Goal: Task Accomplishment & Management: Use online tool/utility

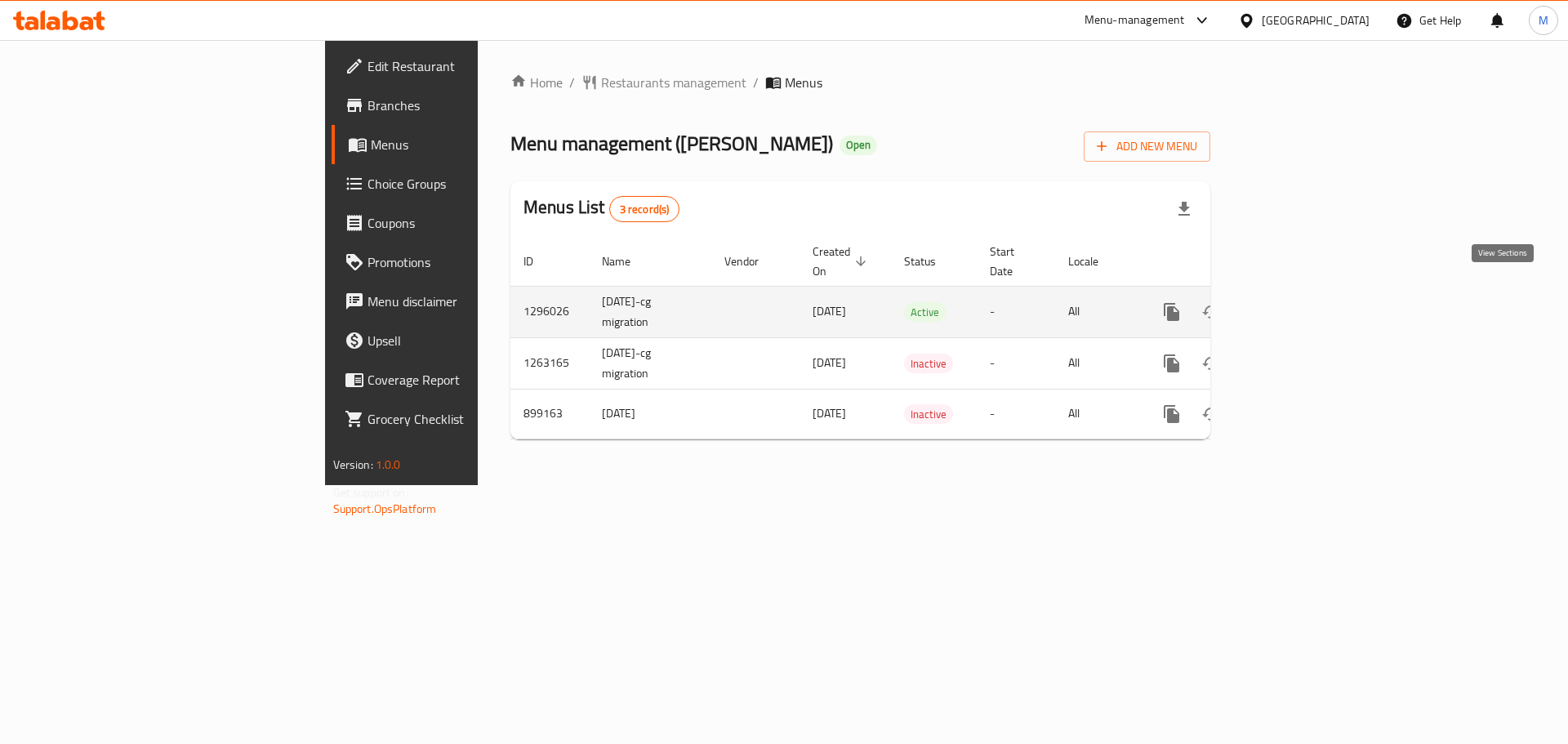
click at [1300, 302] on icon "enhanced table" at bounding box center [1289, 312] width 20 height 20
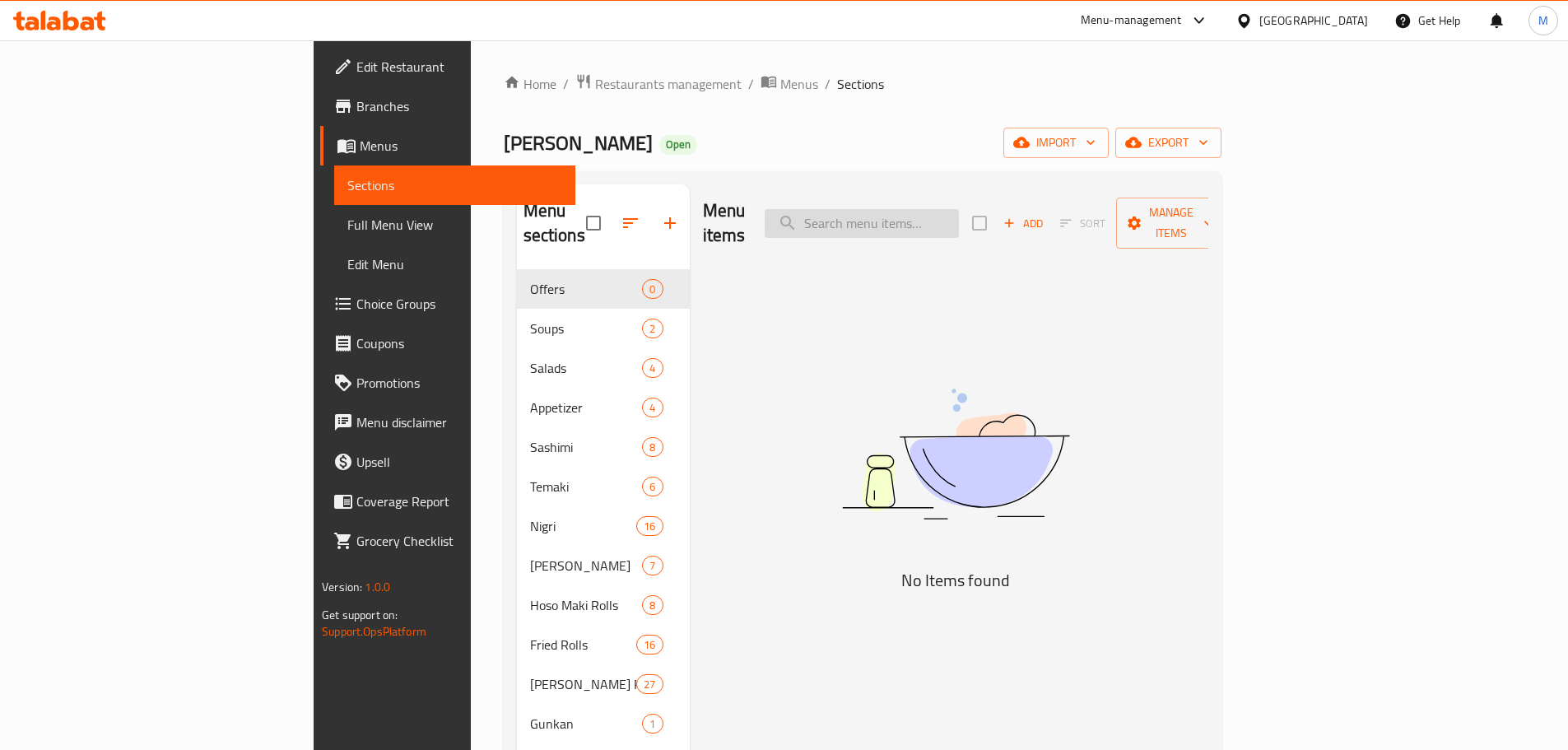
click at [959, 217] on input "search" at bounding box center [862, 224] width 194 height 29
paste input "Hoso"
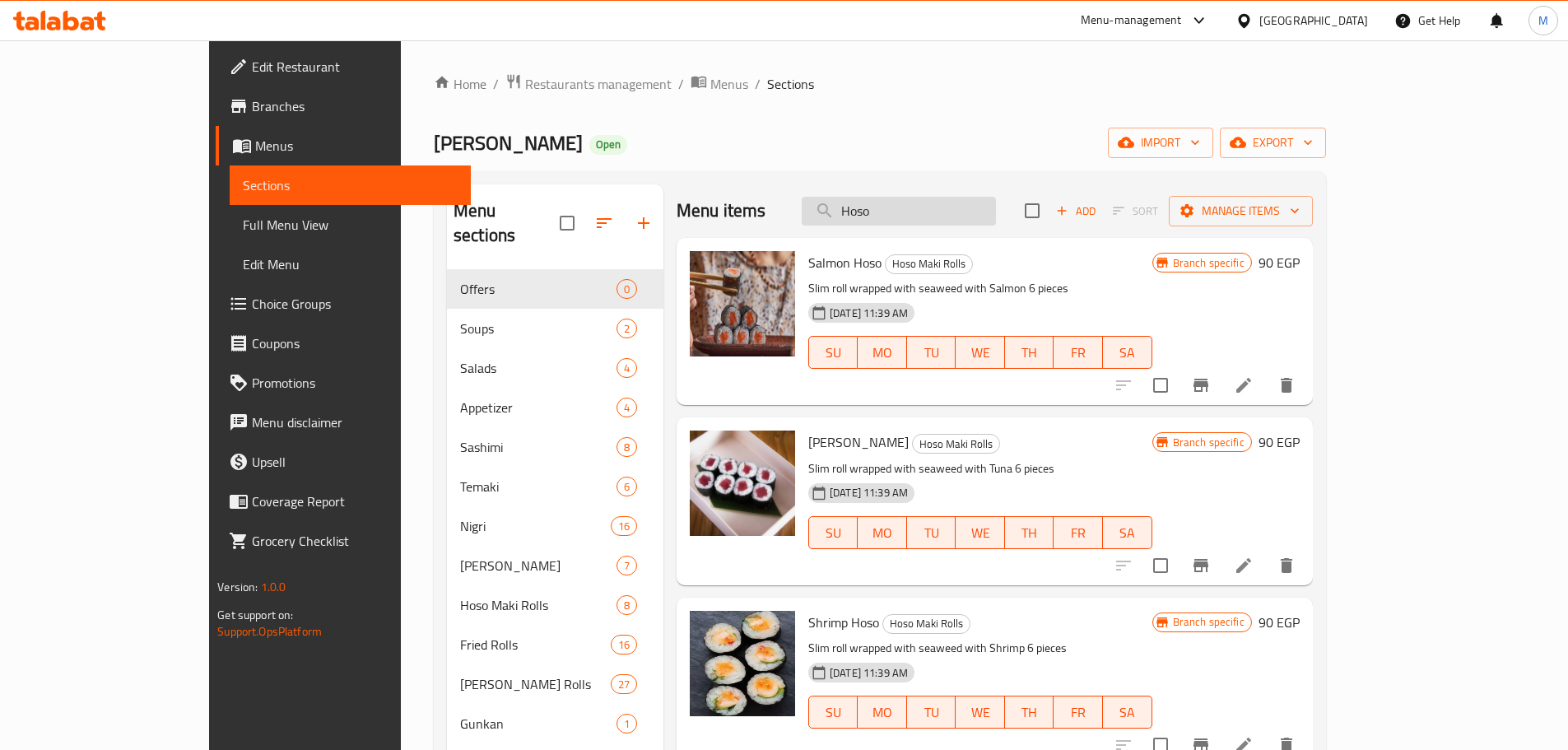
click at [936, 209] on input "Hoso" at bounding box center [899, 211] width 194 height 29
paste input "t Ura Crab"
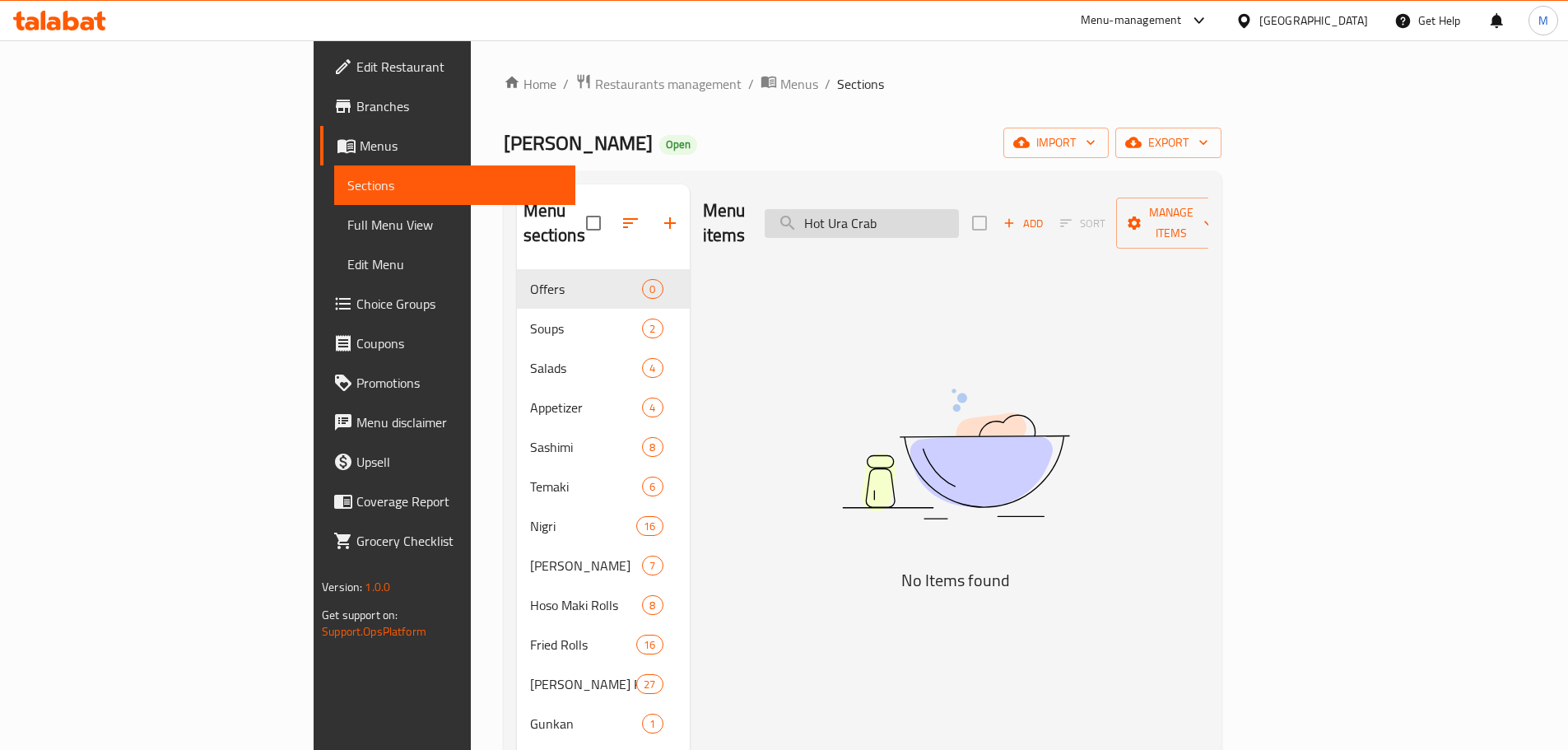
click at [945, 217] on input "Hot Ura Crab" at bounding box center [862, 224] width 194 height 29
click at [959, 213] on input "Ura Crab" at bounding box center [862, 224] width 194 height 29
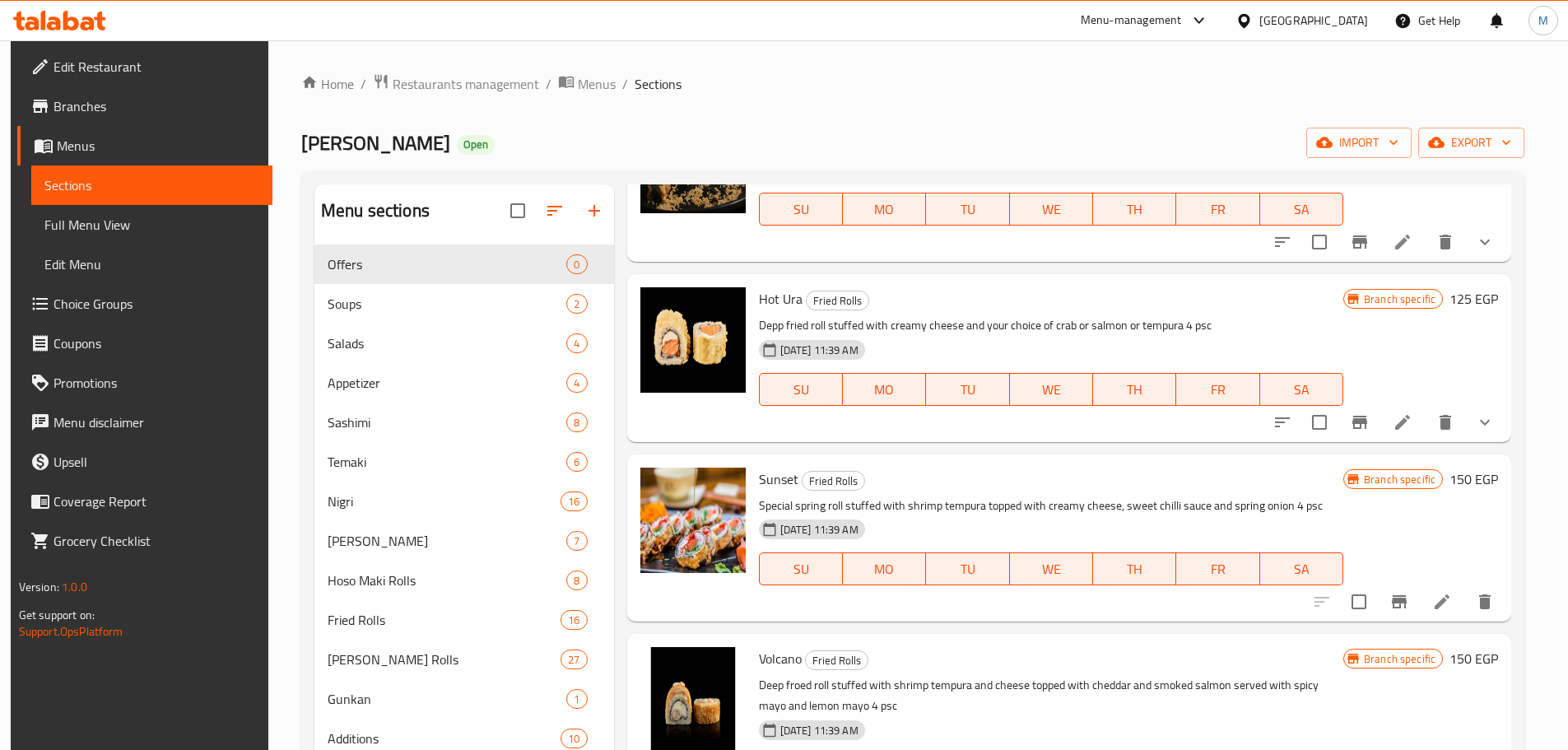
scroll to position [2140, 0]
type input "Ura"
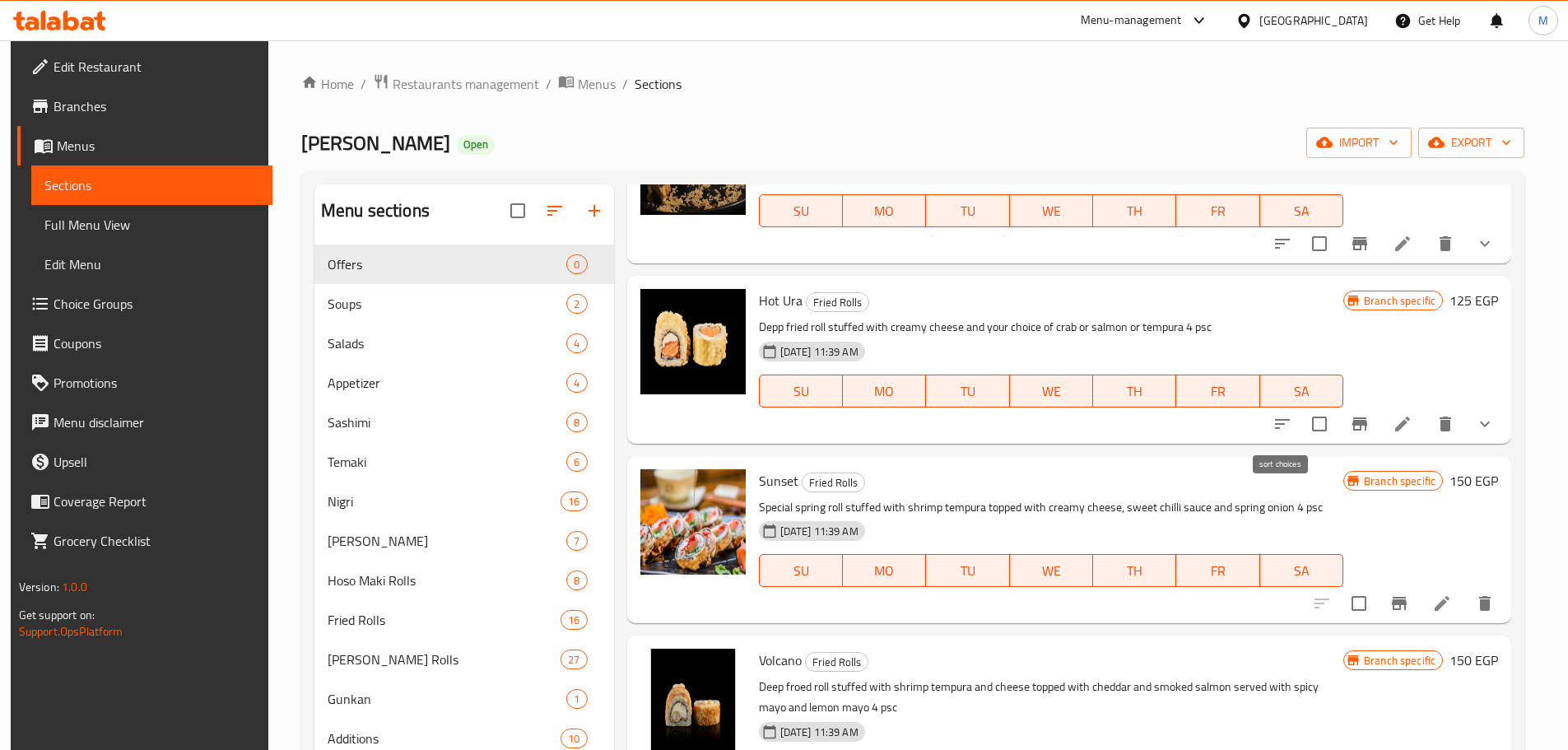
click at [1277, 417] on icon "sort-choices" at bounding box center [1282, 424] width 20 height 20
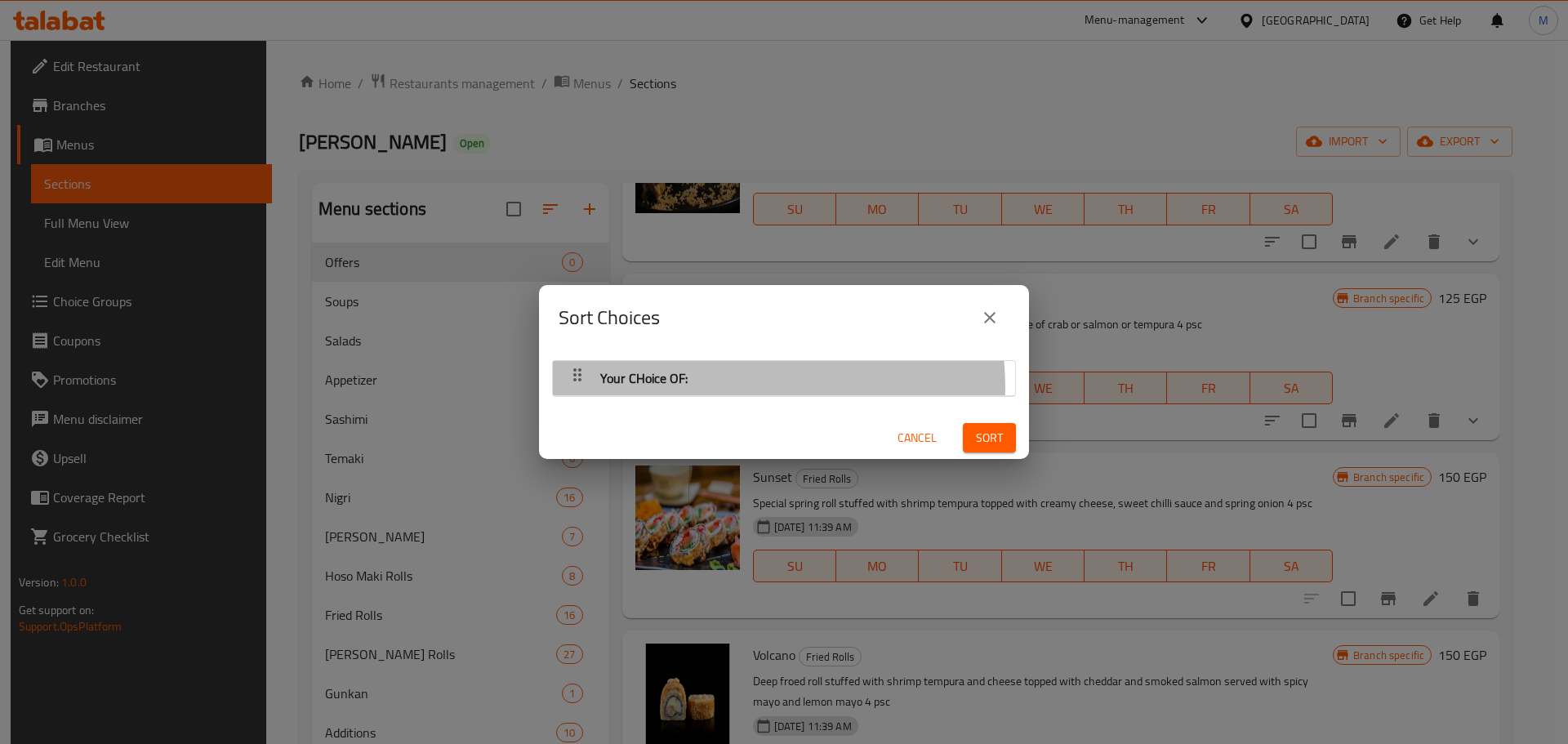
click at [720, 387] on div "Your CHoice OF:" at bounding box center [784, 379] width 446 height 40
click at [751, 381] on div "Your CHoice OF:" at bounding box center [784, 379] width 446 height 40
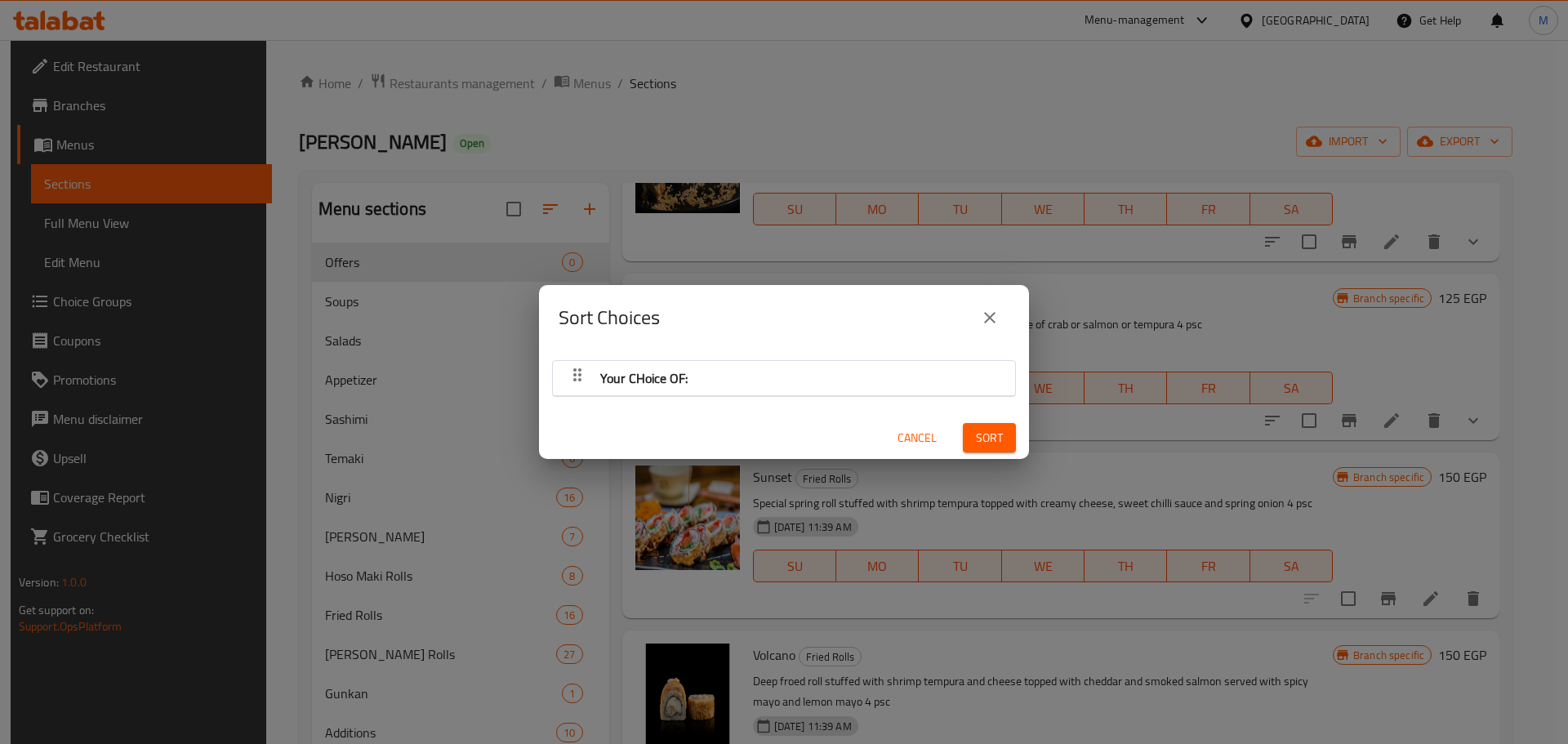
click at [986, 314] on icon "close" at bounding box center [990, 317] width 20 height 20
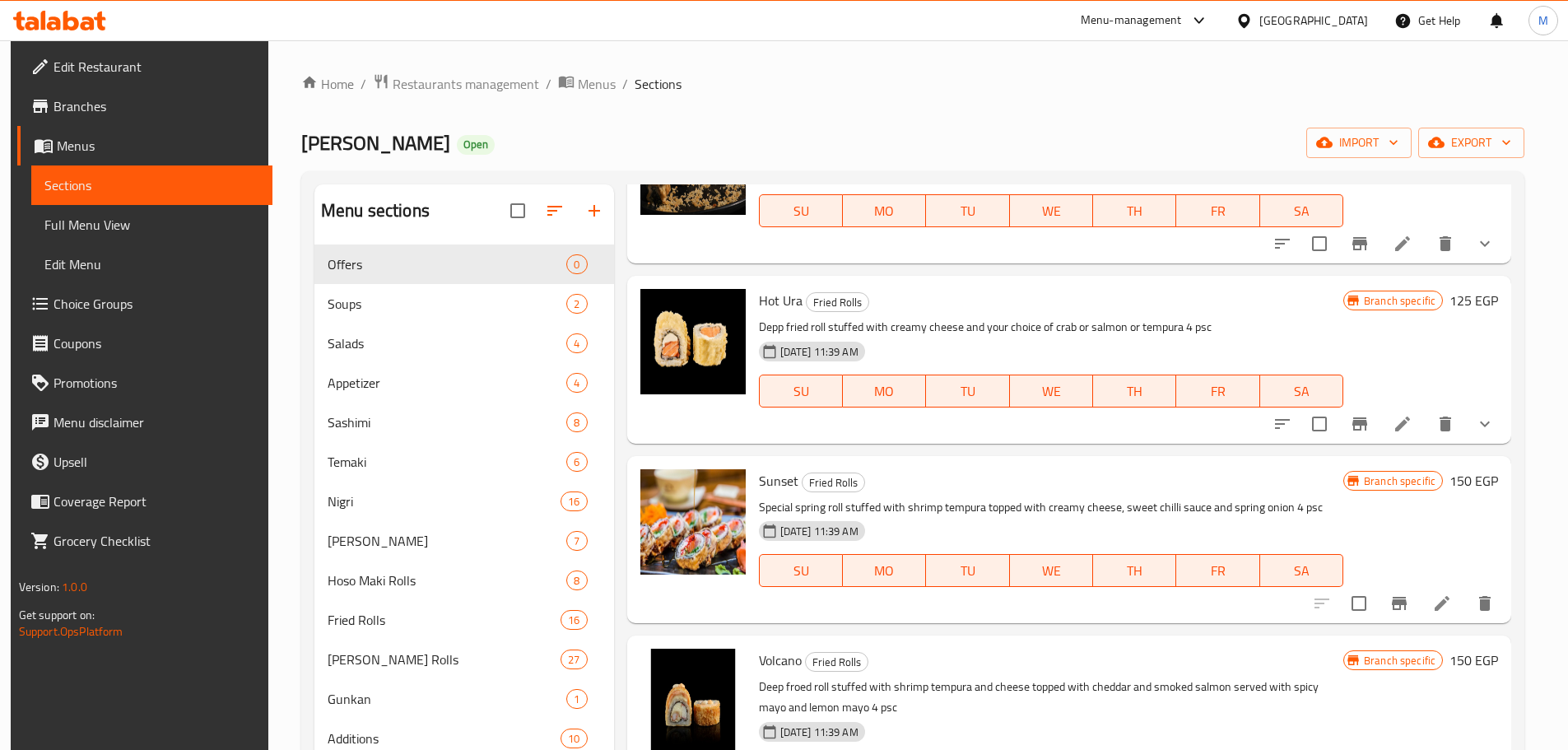
click at [1390, 419] on li at bounding box center [1402, 424] width 46 height 30
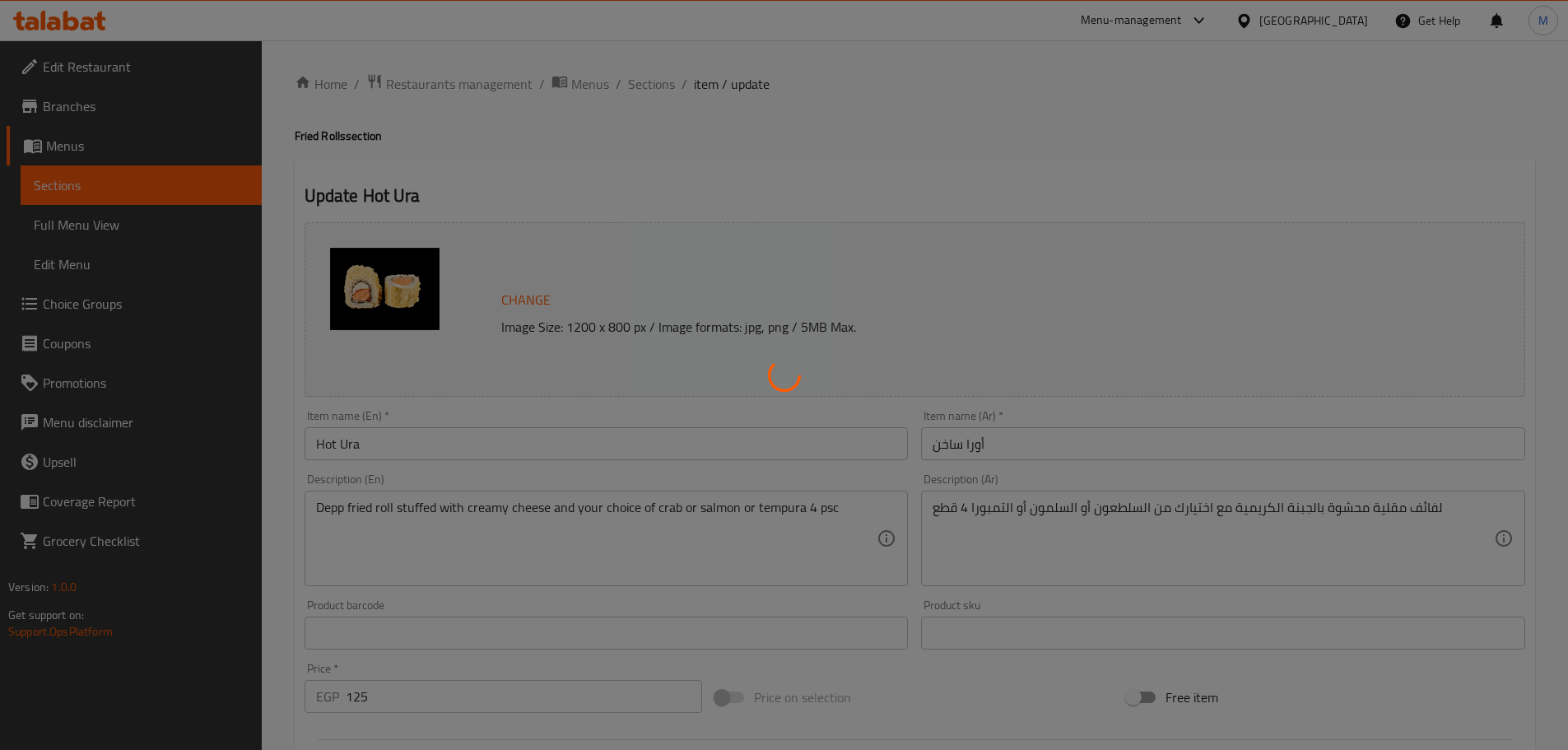
type input "أختيارك من:"
type input "1"
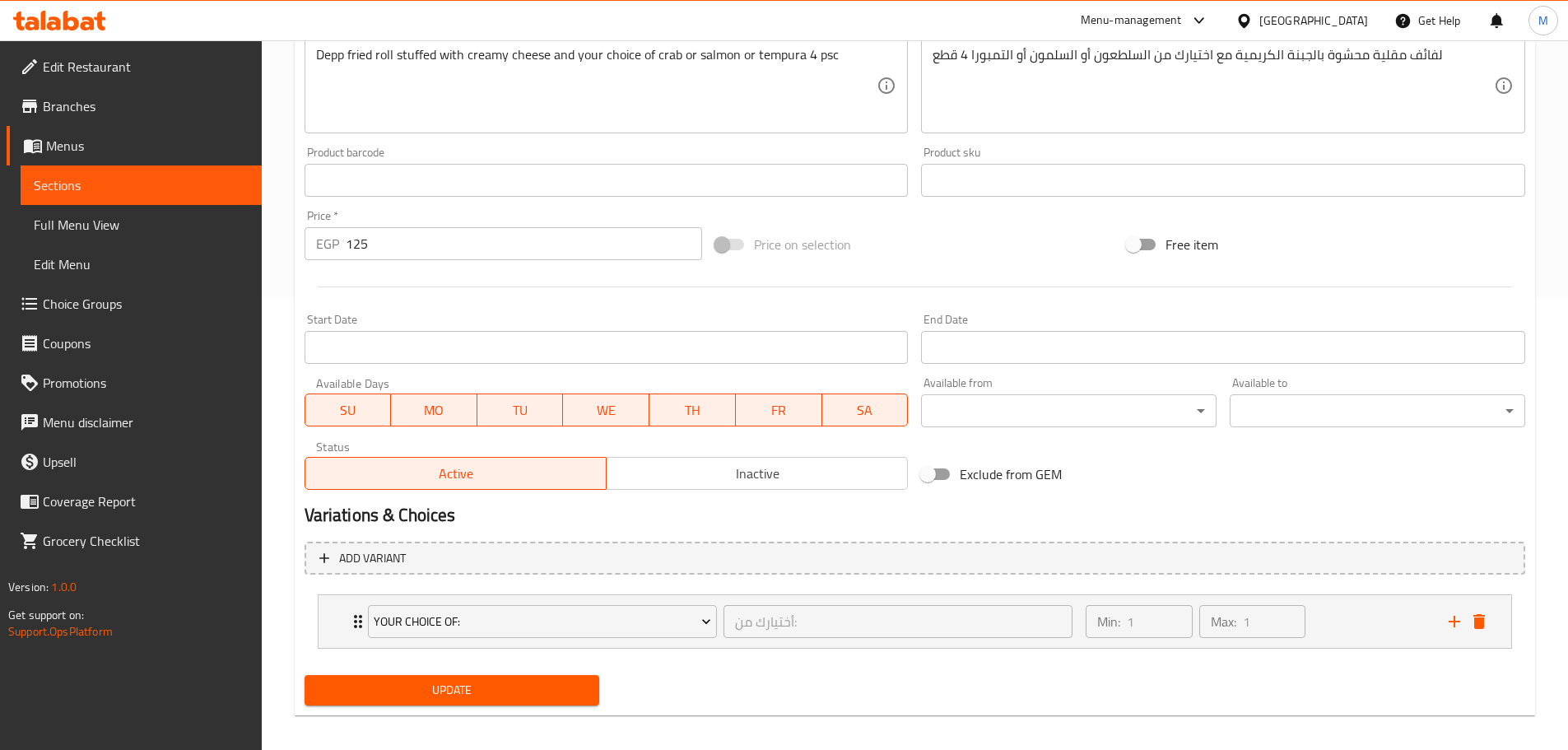
scroll to position [464, 0]
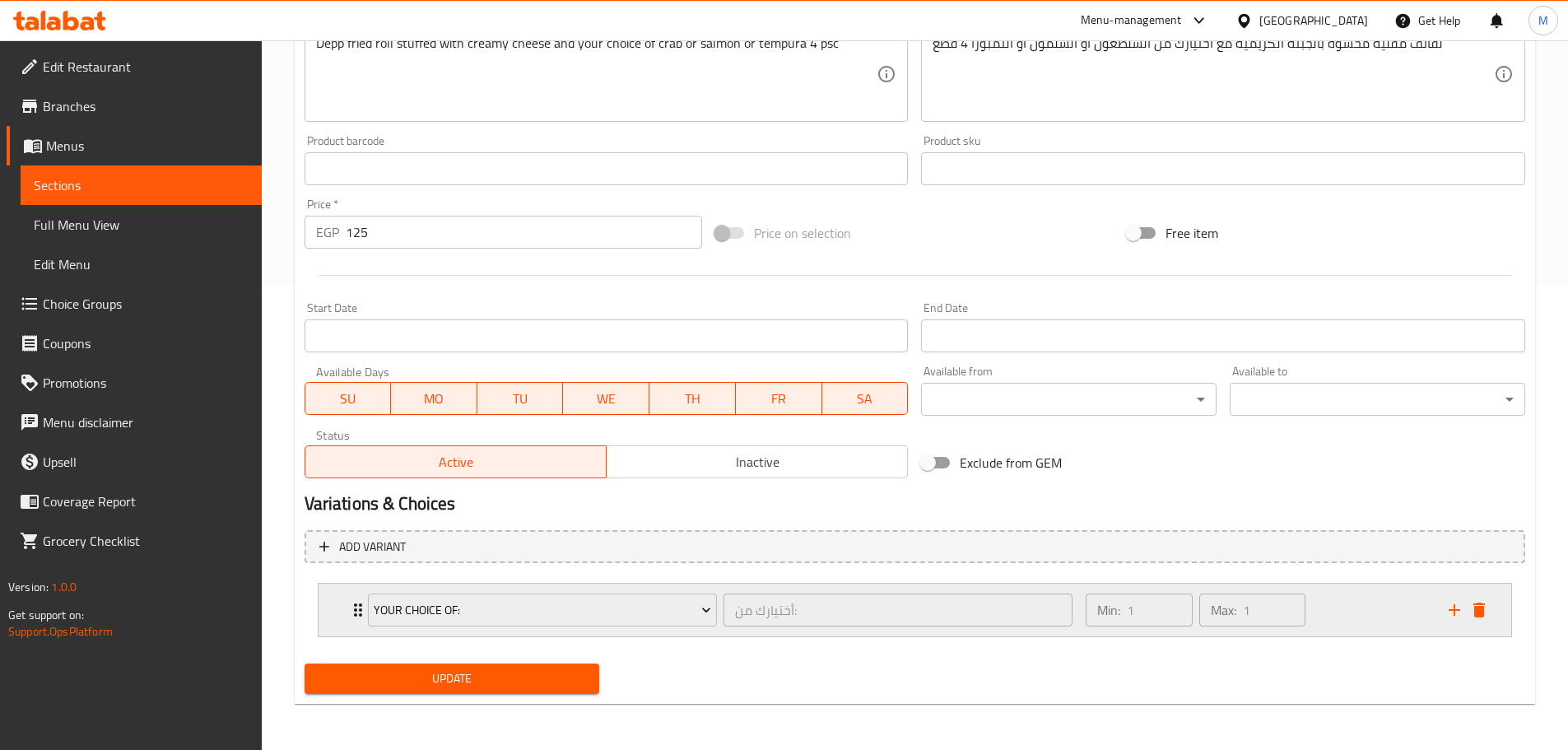
click at [337, 605] on div "Your CHoice OF: أختيارك من: ​ Min: 1 ​ Max: 1 ​" at bounding box center [915, 609] width 1193 height 52
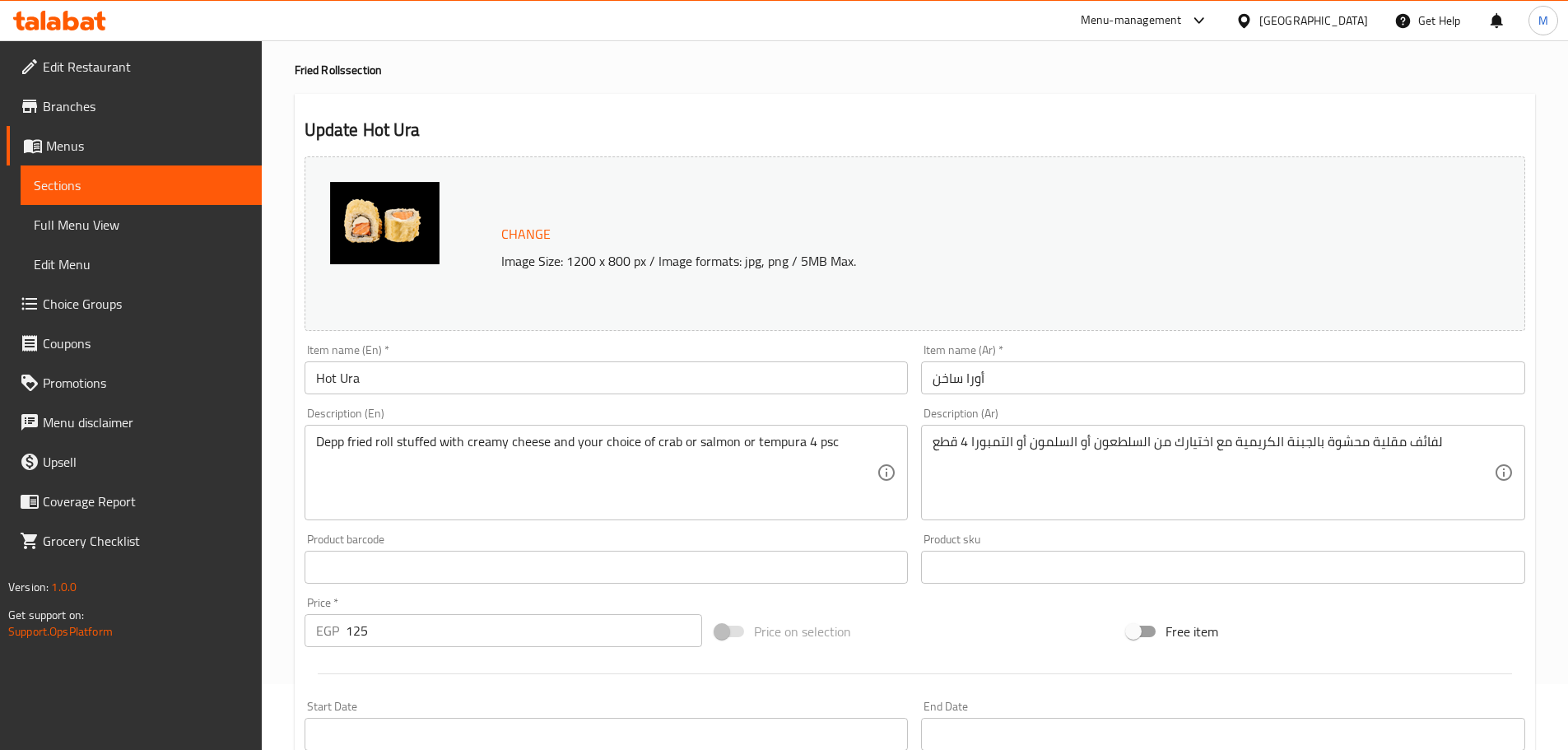
scroll to position [0, 0]
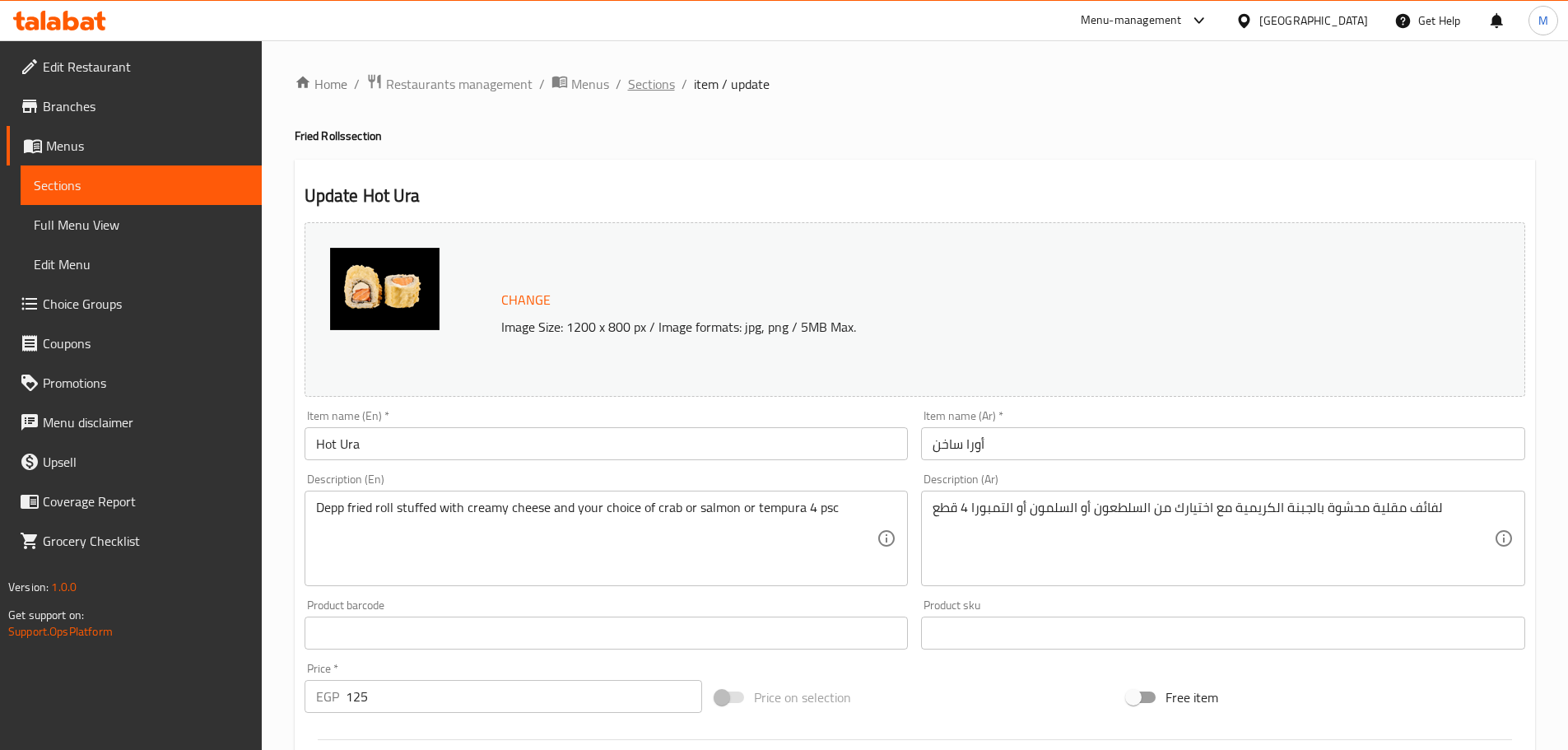
click at [651, 89] on span "Sections" at bounding box center [651, 84] width 47 height 20
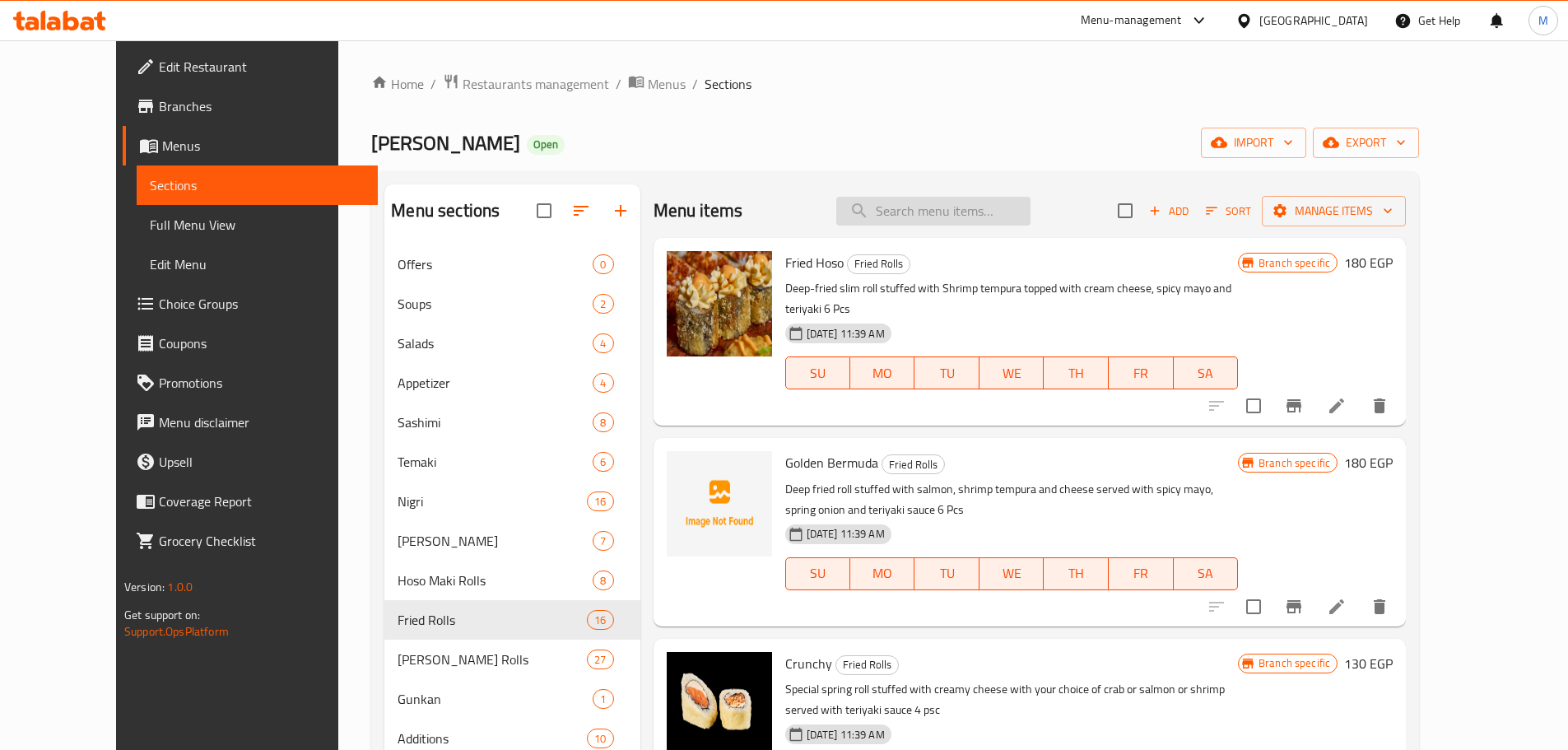
click at [978, 207] on input "search" at bounding box center [933, 211] width 194 height 29
paste input "hot lemon"
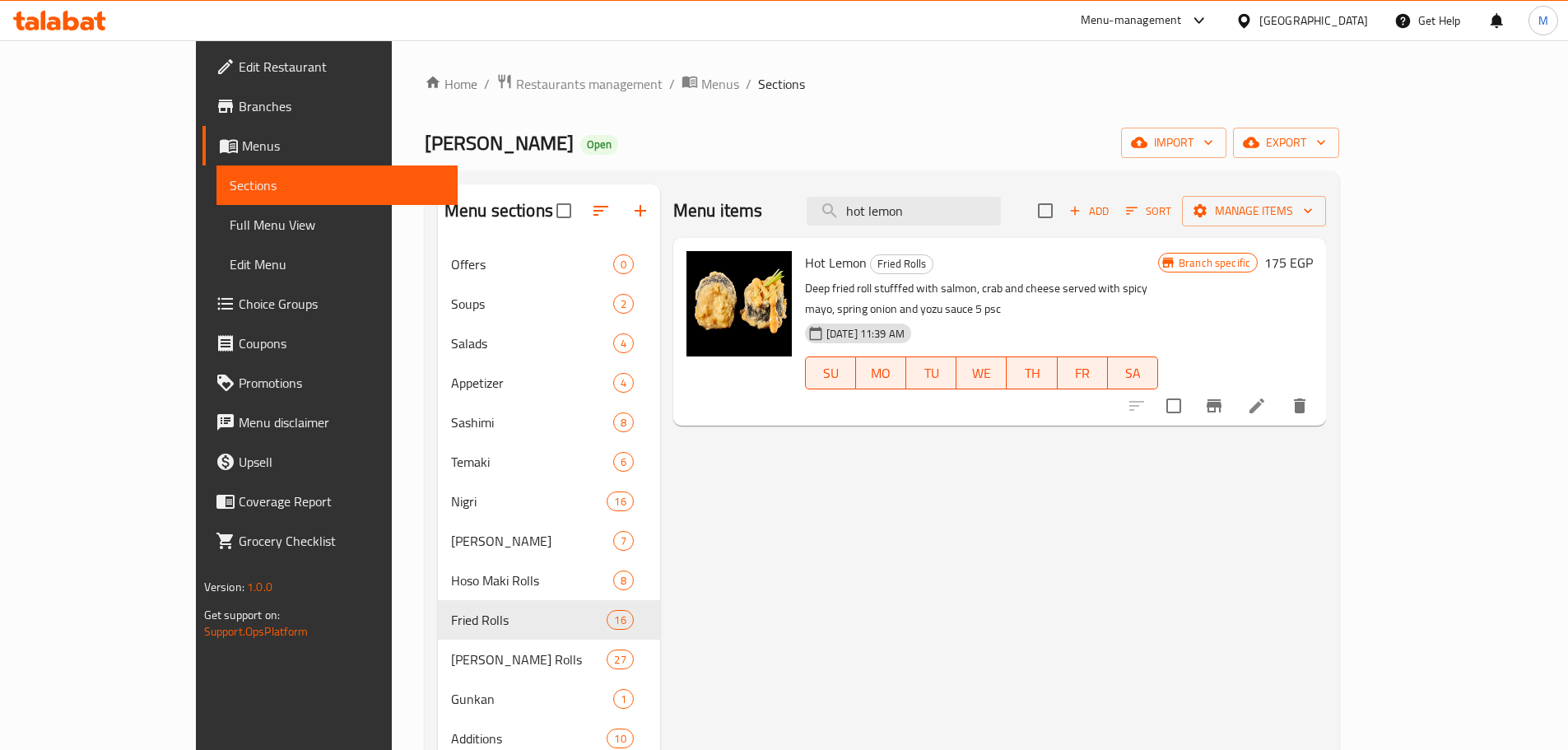
click at [805, 264] on span "Hot Lemon" at bounding box center [836, 263] width 62 height 25
click at [805, 265] on span "Hot Lemon" at bounding box center [836, 263] width 62 height 25
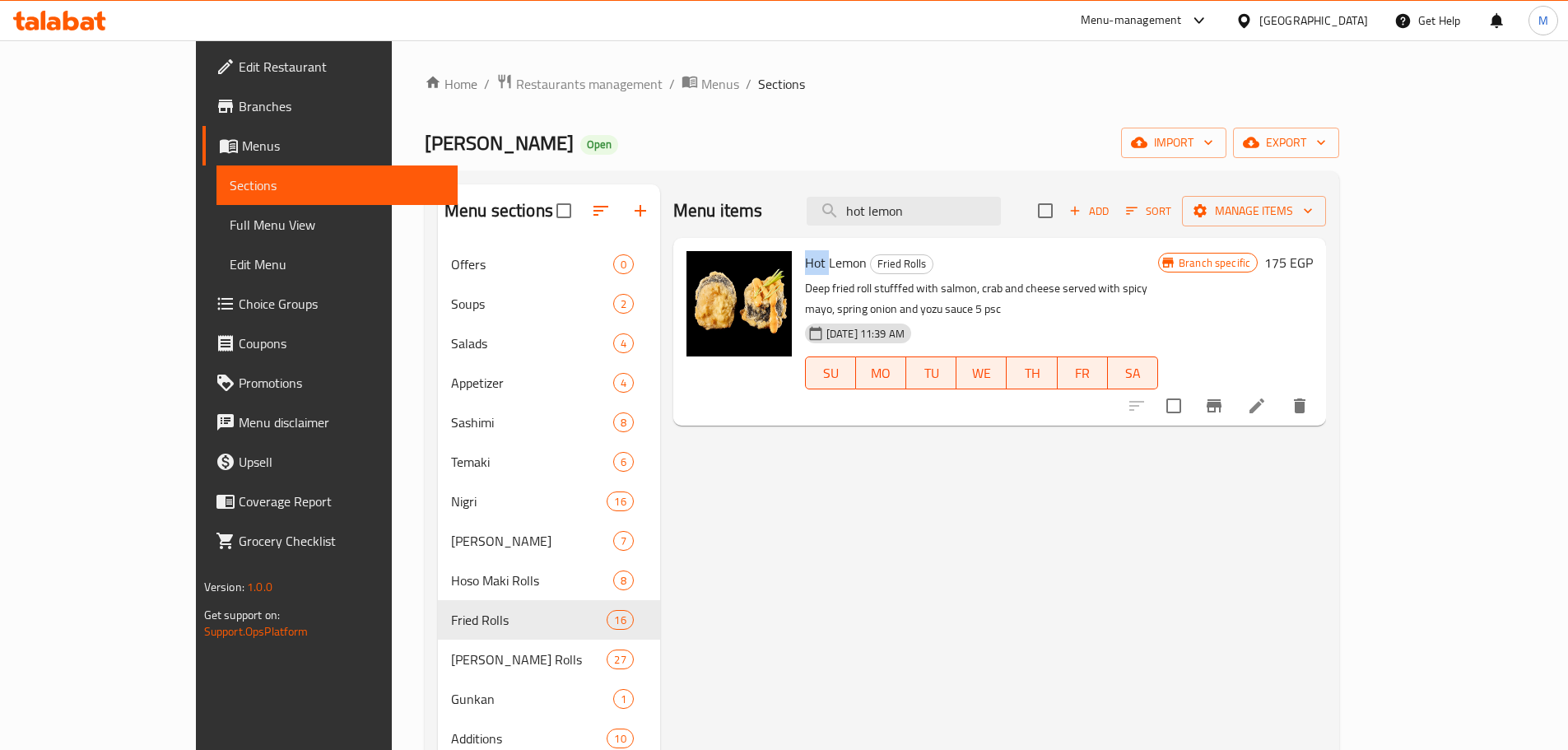
click at [805, 265] on span "Hot Lemon" at bounding box center [836, 263] width 62 height 25
click at [805, 267] on span "Hot Lemon" at bounding box center [836, 263] width 62 height 25
click at [805, 261] on span "Hot Lemon" at bounding box center [836, 263] width 62 height 25
click at [808, 259] on span "Hot Lemon" at bounding box center [836, 263] width 62 height 25
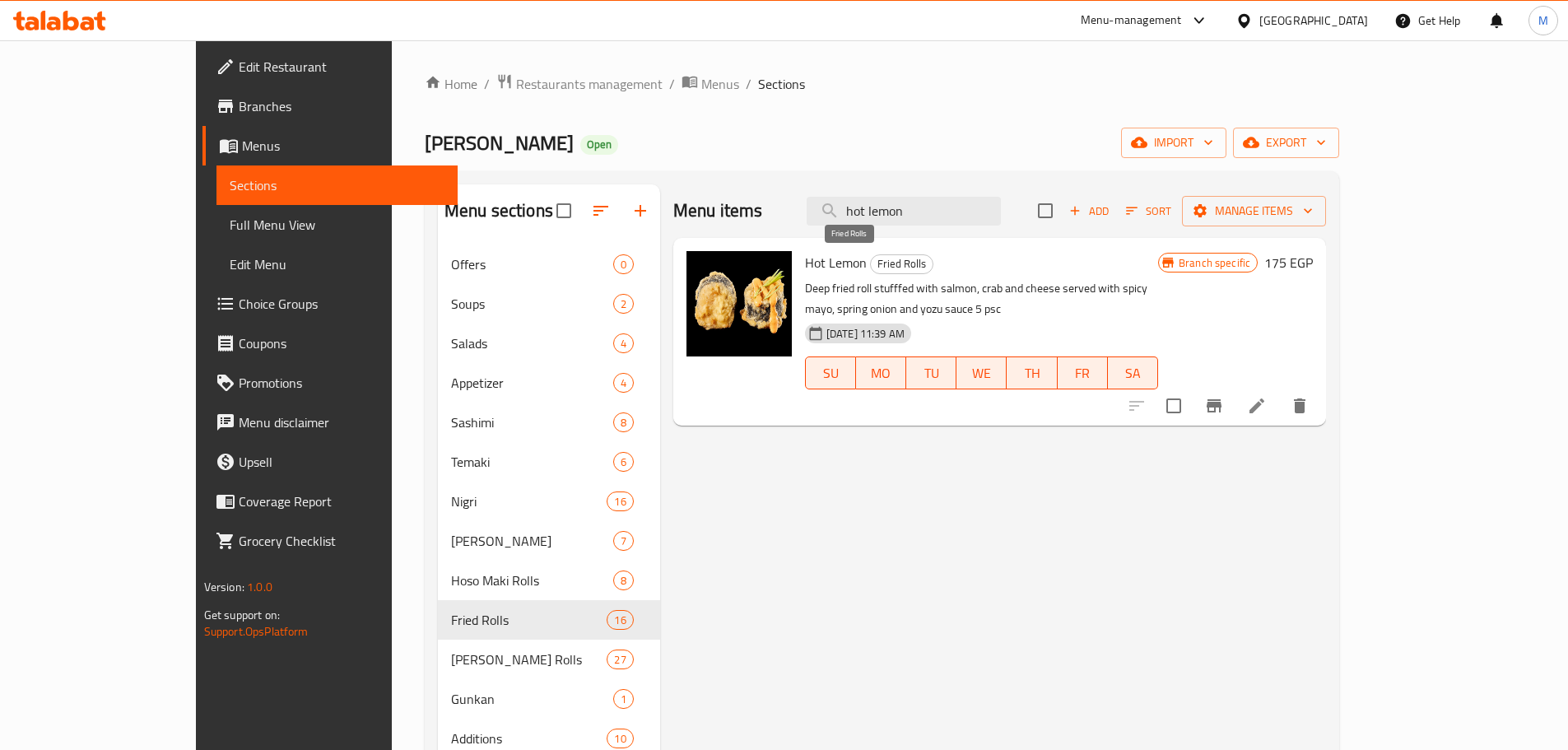
click at [871, 259] on span "Fried Rolls" at bounding box center [902, 264] width 62 height 19
click at [974, 228] on div "Menu items hot lemon Add Sort Manage items" at bounding box center [1000, 211] width 653 height 53
click at [975, 220] on input "hot lemon" at bounding box center [903, 211] width 194 height 29
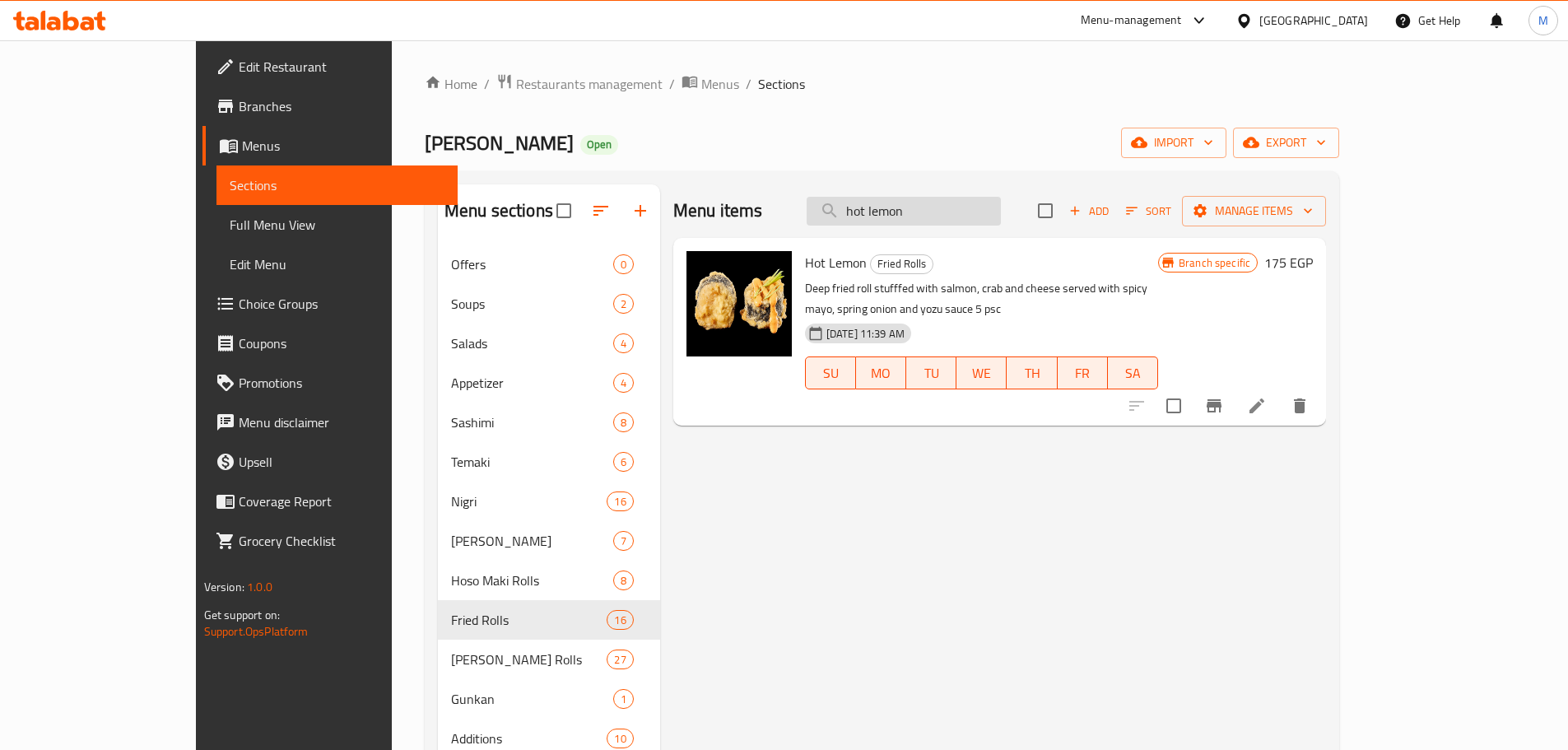
click at [975, 220] on input "hot lemon" at bounding box center [903, 211] width 194 height 29
paste input "Tempura Nigiri"
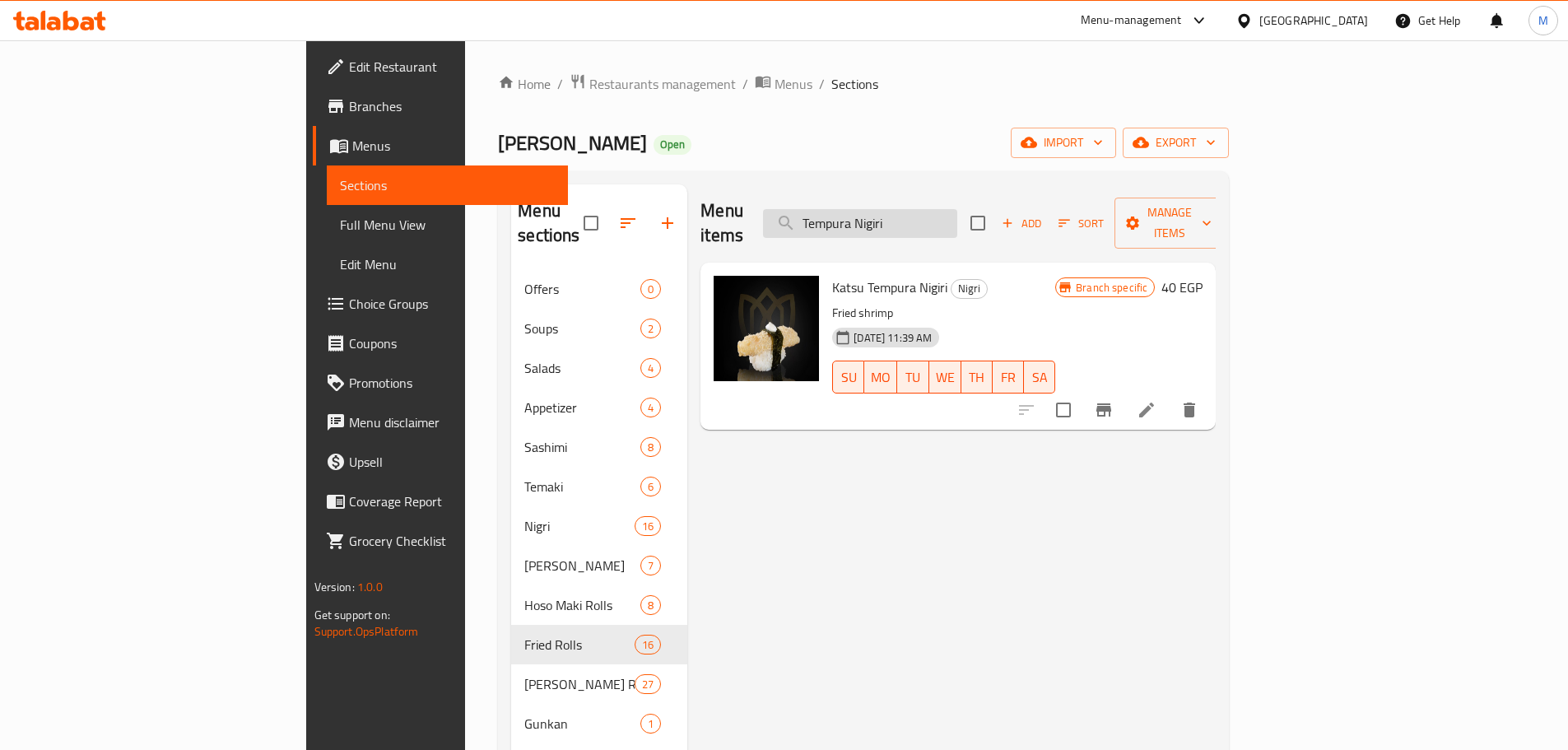
click at [958, 209] on input "Tempura Nigiri" at bounding box center [861, 224] width 194 height 29
paste input "spider"
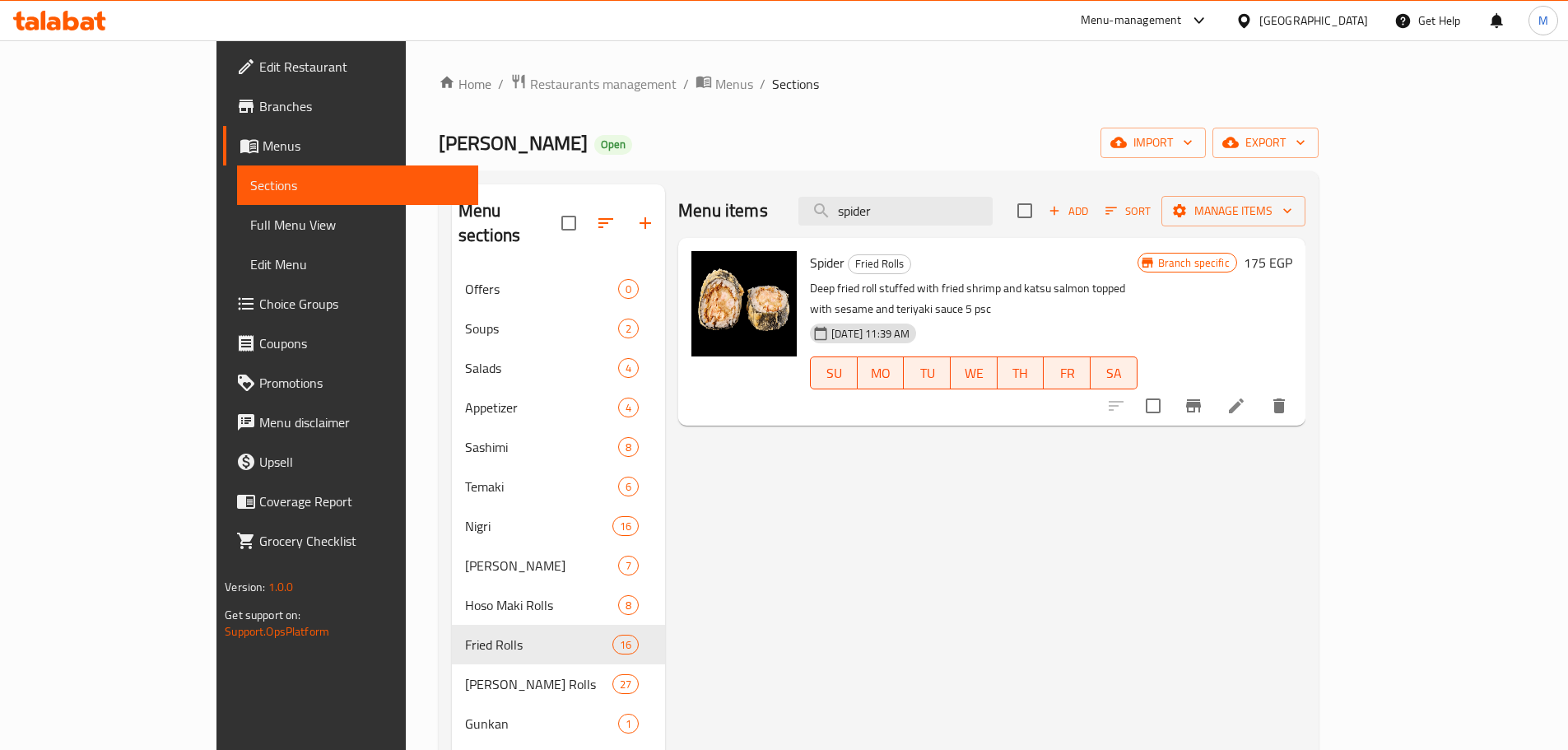
type input "spider"
click at [530, 94] on span "Restaurants management" at bounding box center [604, 84] width 147 height 20
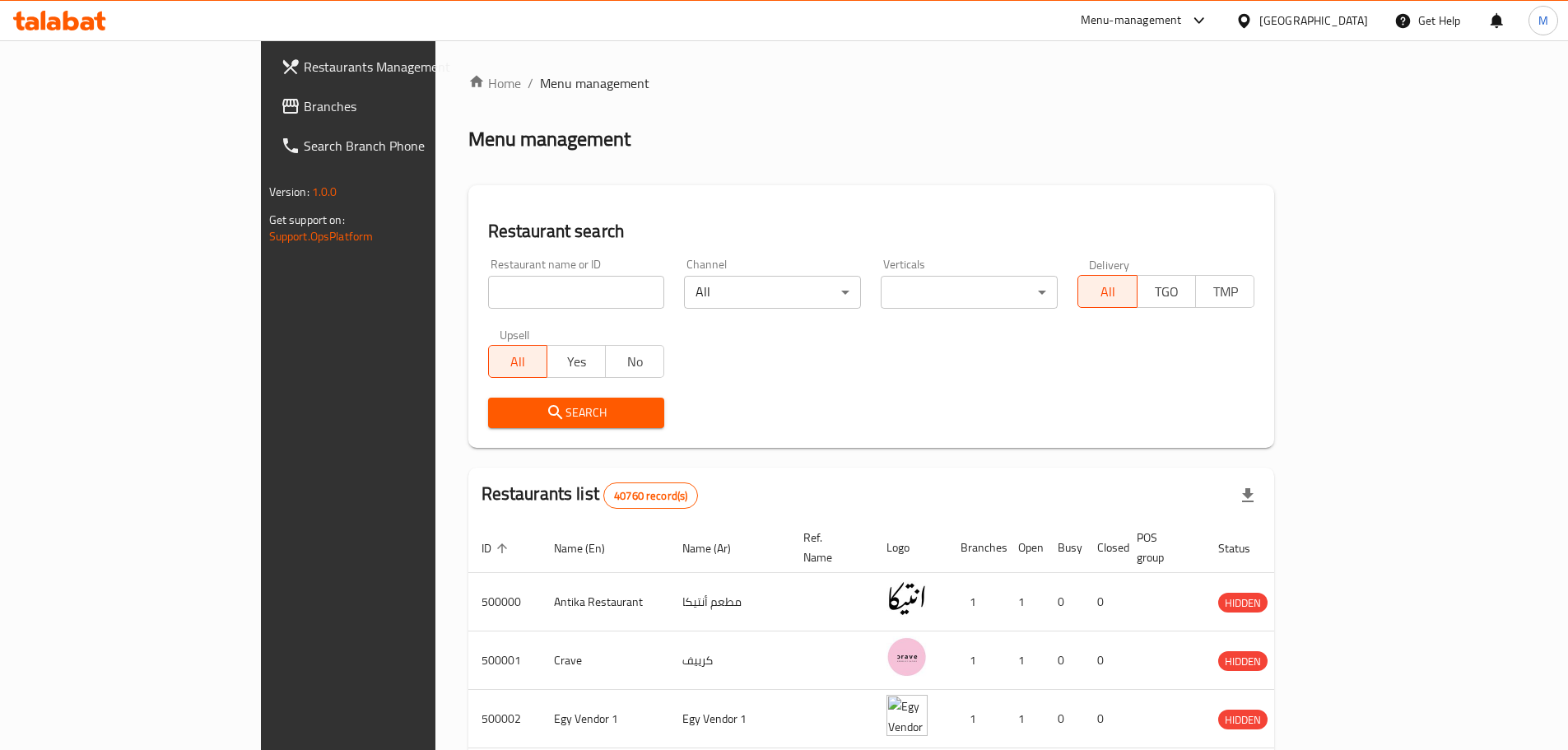
click at [1345, 27] on div "[GEOGRAPHIC_DATA]" at bounding box center [1314, 20] width 109 height 18
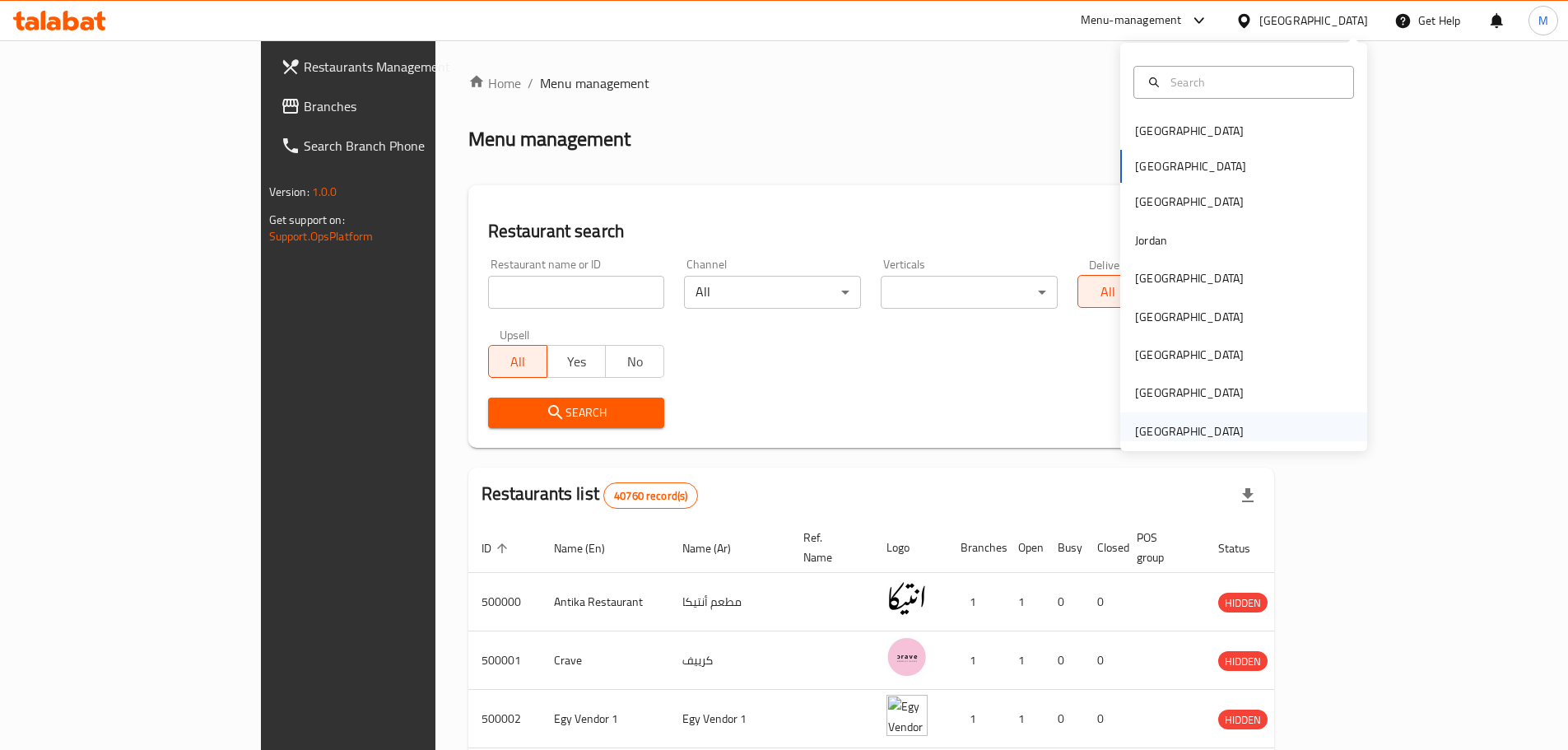
click at [1161, 439] on div "[GEOGRAPHIC_DATA]" at bounding box center [1189, 431] width 109 height 18
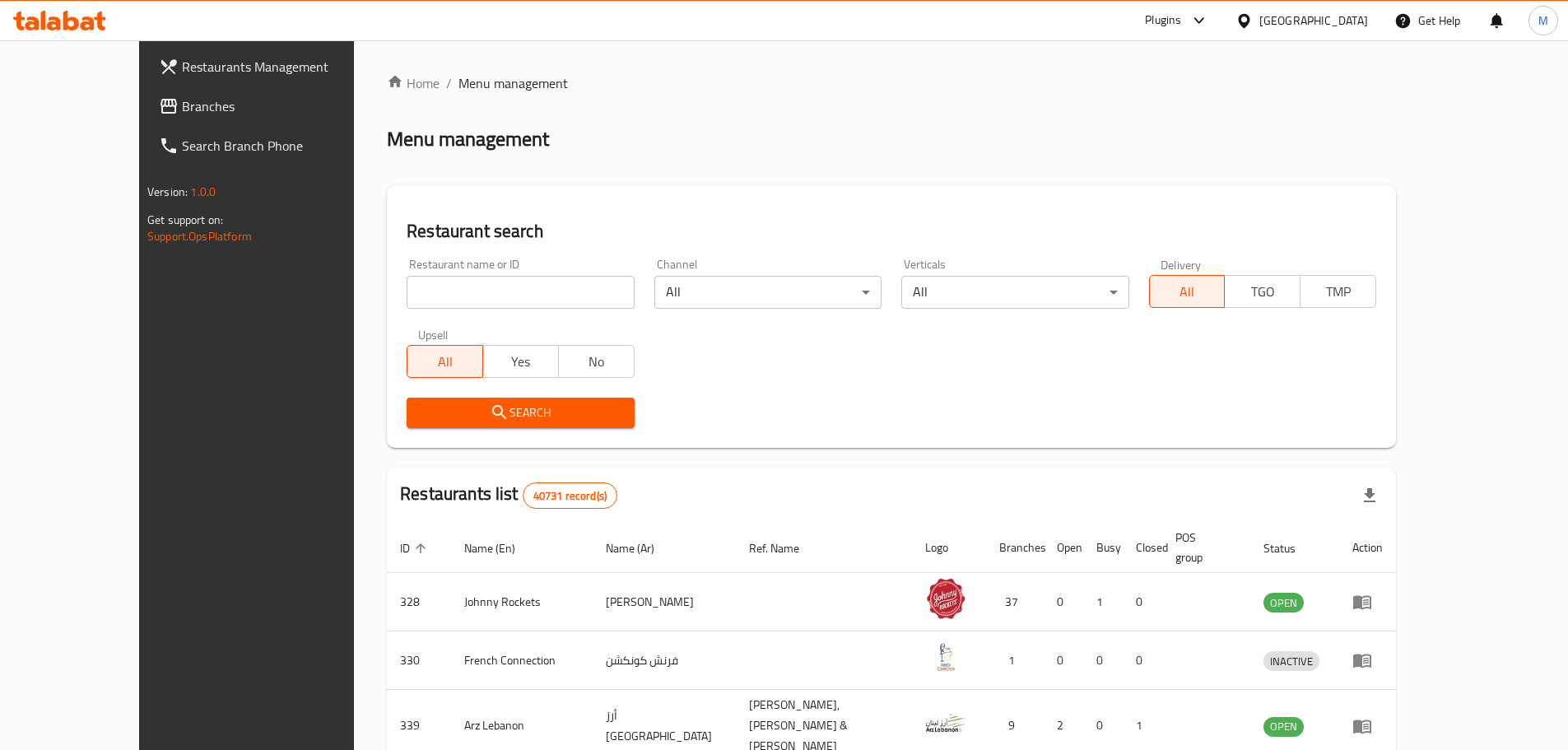
click at [1204, 21] on icon at bounding box center [1199, 20] width 20 height 20
